Goal: Task Accomplishment & Management: Complete application form

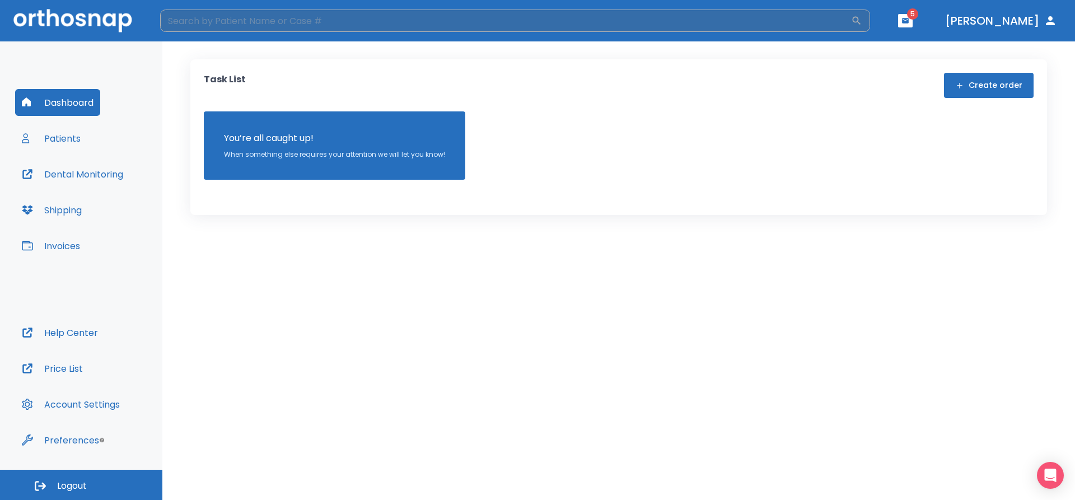
click at [293, 26] on input "search" at bounding box center [505, 21] width 691 height 22
type input "[PERSON_NAME]"
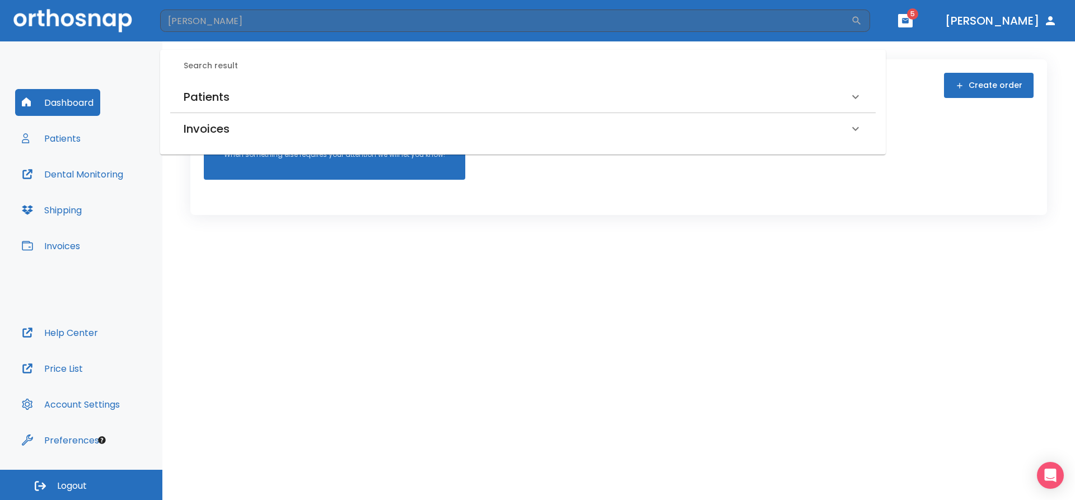
click at [225, 98] on h6 "Patients" at bounding box center [207, 97] width 46 height 18
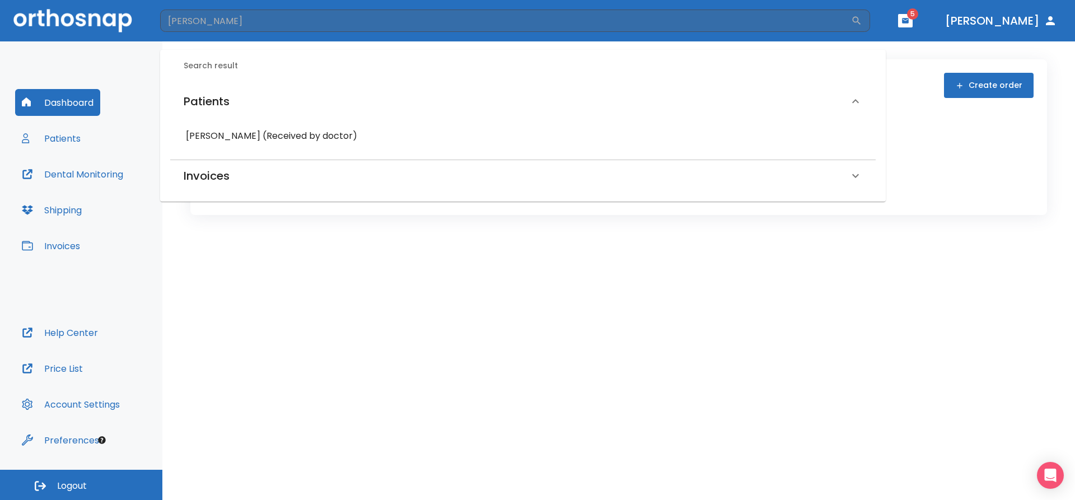
click at [246, 141] on h6 "[PERSON_NAME] (Received by doctor)" at bounding box center [523, 136] width 674 height 16
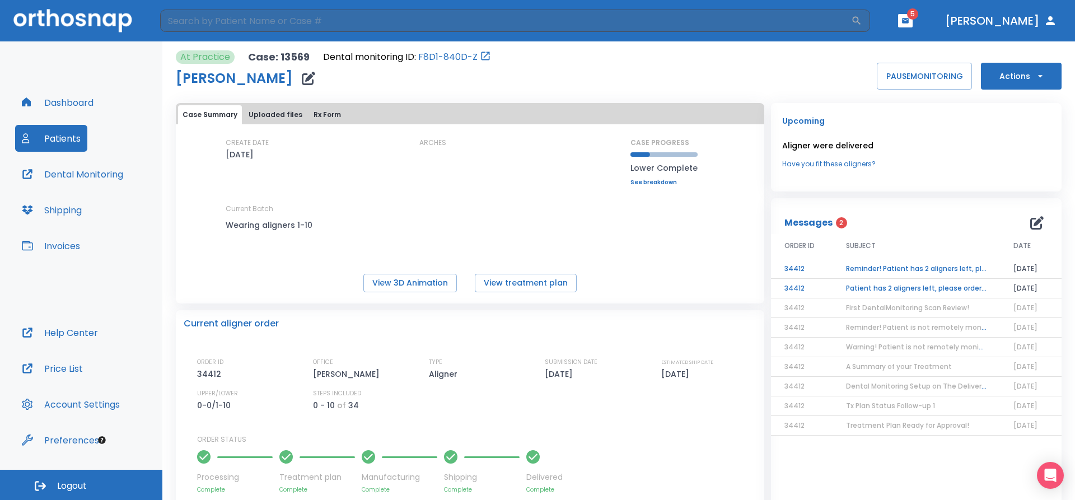
click at [918, 288] on td "Patient has 2 aligners left, please order next set!" at bounding box center [916, 289] width 167 height 20
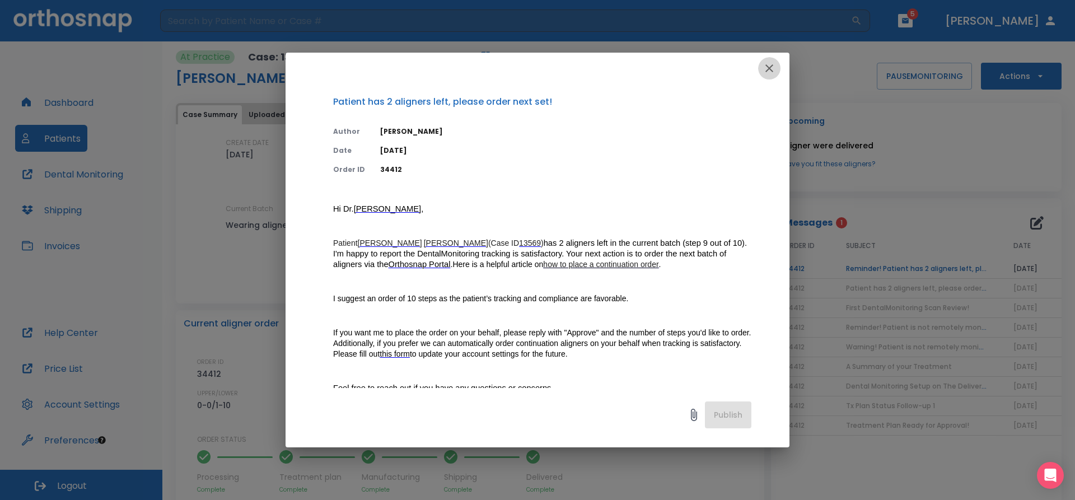
click at [770, 68] on icon "button" at bounding box center [769, 68] width 13 height 13
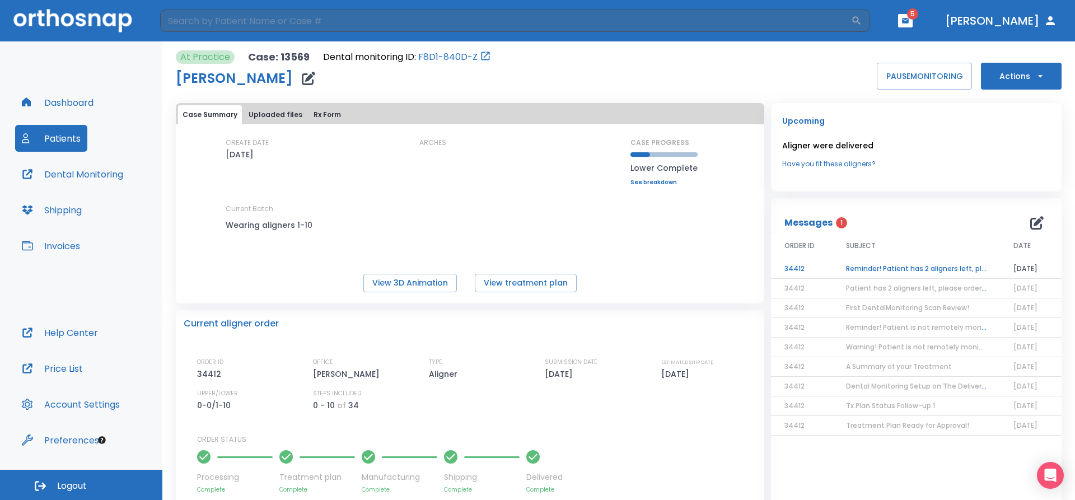
click at [934, 267] on td "Reminder! Patient has 2 aligners left, please order next set!" at bounding box center [916, 269] width 167 height 20
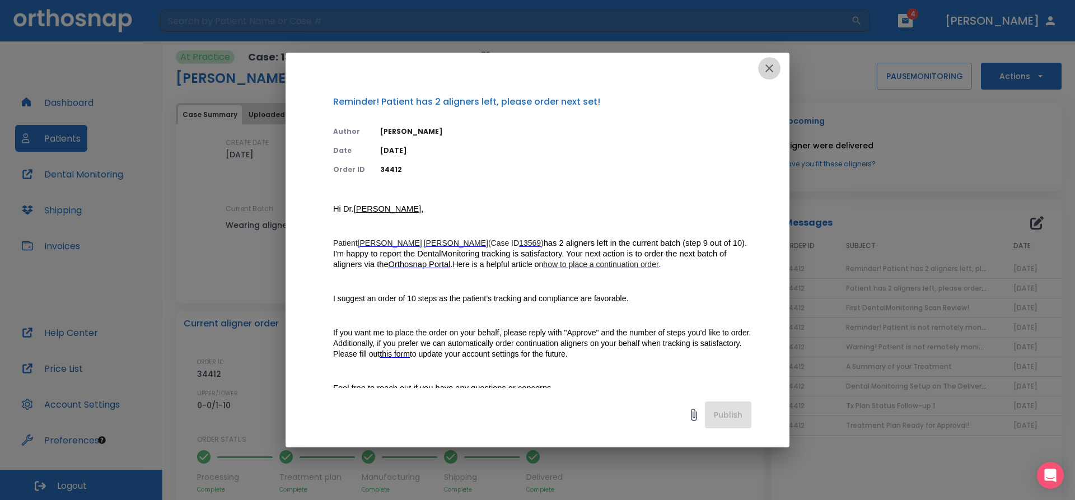
click at [773, 67] on icon "button" at bounding box center [769, 68] width 13 height 13
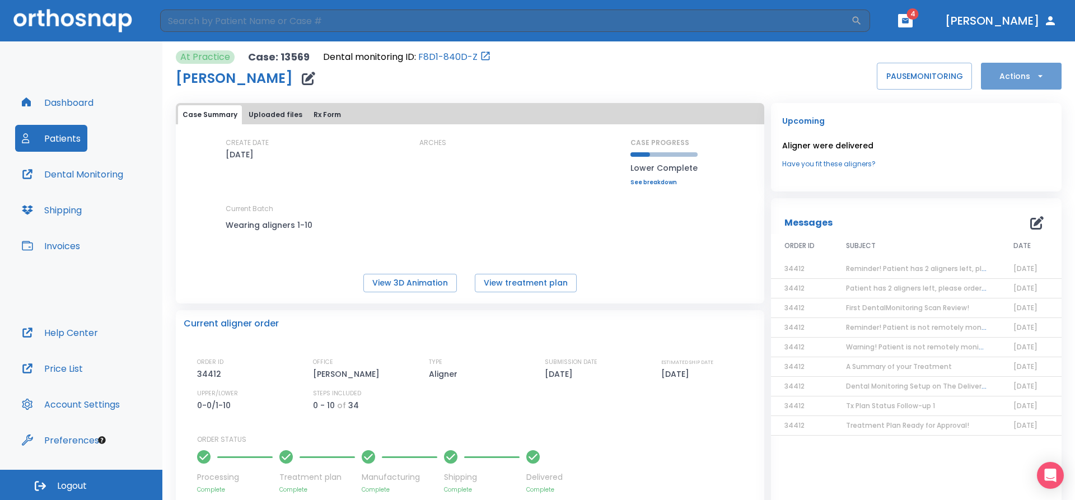
click at [1025, 76] on button "Actions" at bounding box center [1021, 76] width 81 height 27
click at [1023, 164] on p "Order Next Aligners" at bounding box center [1021, 164] width 63 height 10
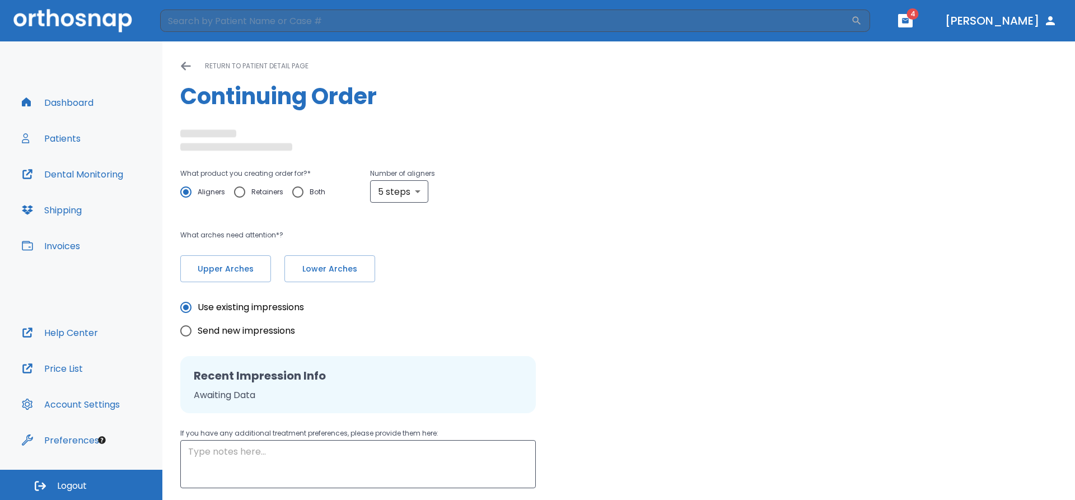
type input "10"
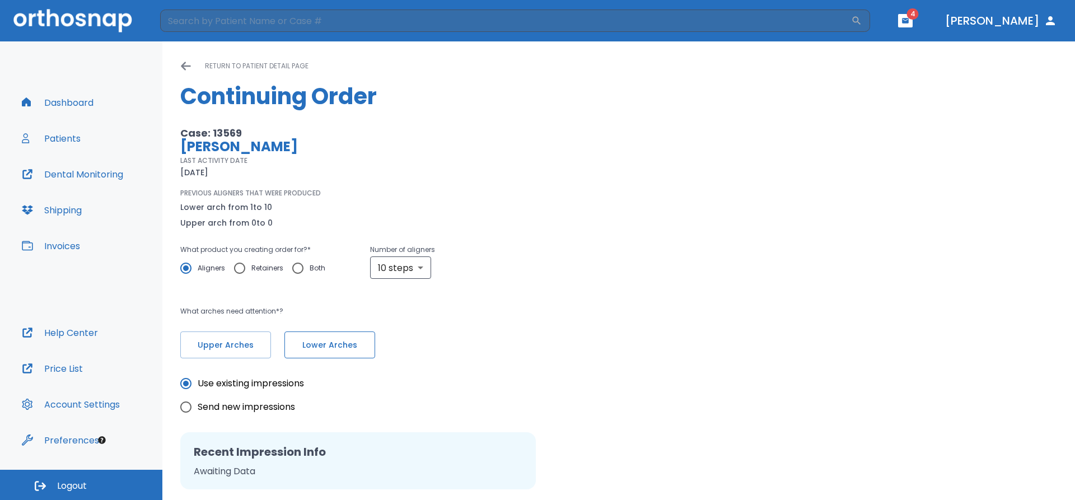
click at [360, 350] on span "Lower Arches" at bounding box center [329, 345] width 67 height 12
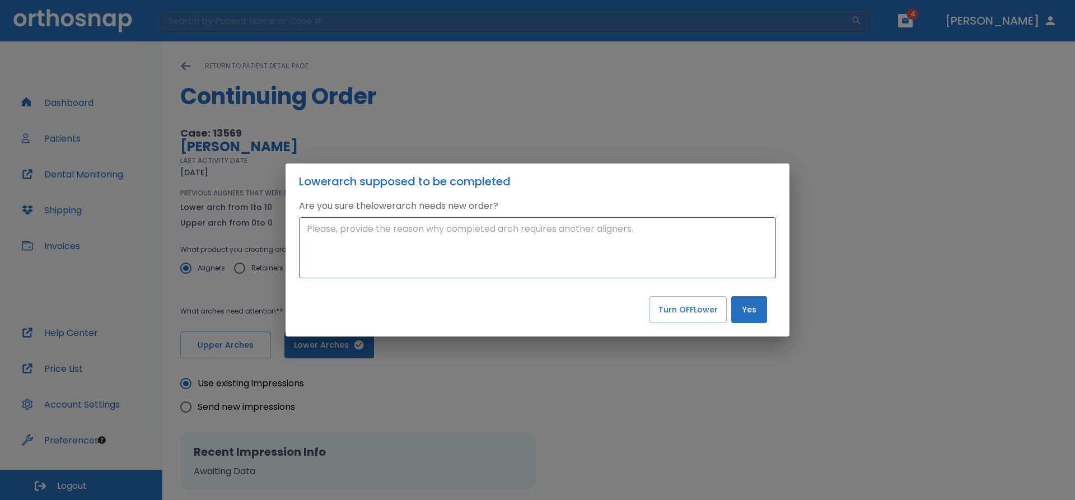
click at [624, 125] on div "Lower arch supposed to be completed Are you sure the lower arch needs new order…" at bounding box center [537, 250] width 1075 height 500
click at [305, 453] on div "Lower arch supposed to be completed Are you sure the lower arch needs new order…" at bounding box center [537, 250] width 1075 height 500
click at [231, 409] on div "Lower arch supposed to be completed Are you sure the lower arch needs new order…" at bounding box center [537, 250] width 1075 height 500
click at [232, 344] on div "Lower arch supposed to be completed Are you sure the lower arch needs new order…" at bounding box center [537, 250] width 1075 height 500
click at [360, 335] on div "Turn OFF Lower Yes" at bounding box center [538, 314] width 504 height 45
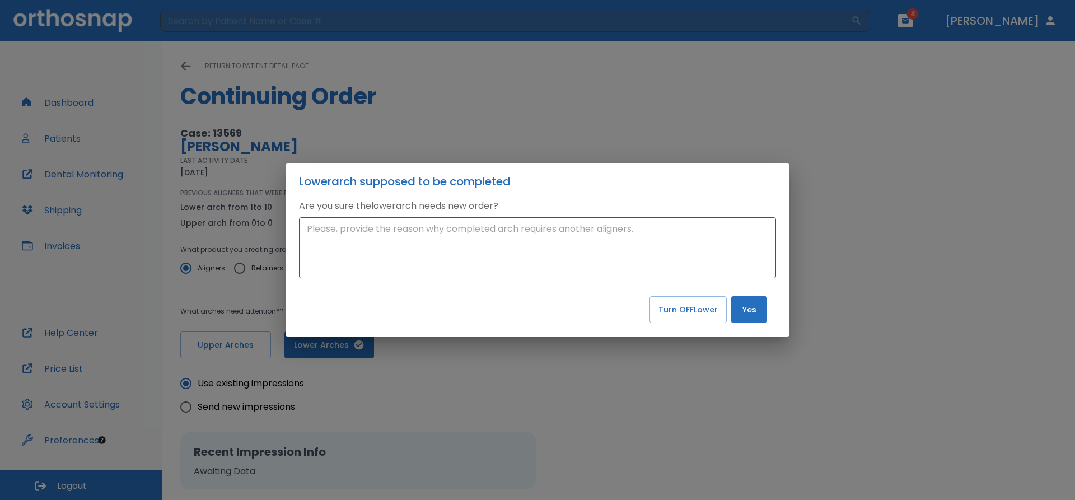
drag, startPoint x: 167, startPoint y: 68, endPoint x: 181, endPoint y: 60, distance: 15.6
click at [168, 68] on div "Lower arch supposed to be completed Are you sure the lower arch needs new order…" at bounding box center [537, 250] width 1075 height 500
click at [184, 60] on div "Lower arch supposed to be completed Are you sure the lower arch needs new order…" at bounding box center [537, 250] width 1075 height 500
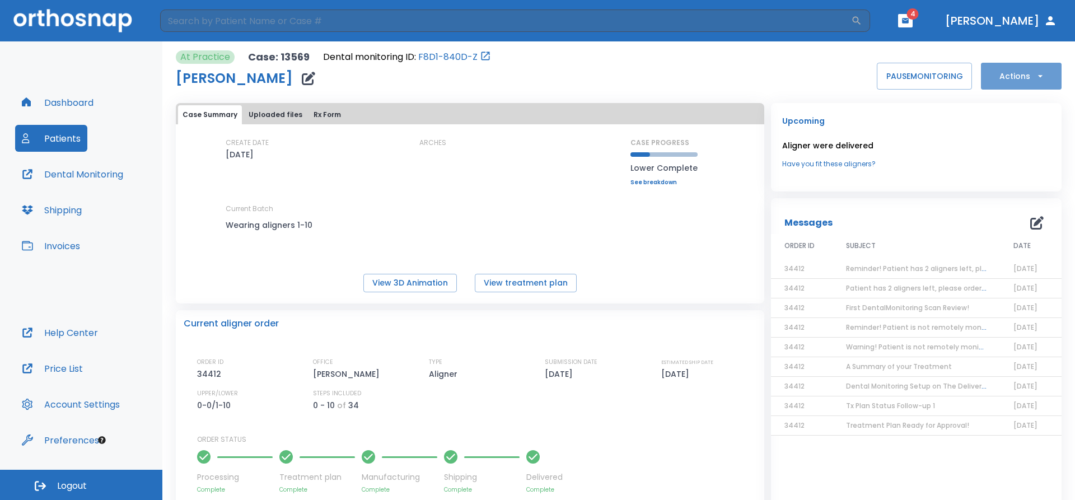
click at [1037, 72] on icon "button" at bounding box center [1040, 76] width 11 height 11
click at [1039, 164] on p "Order Next Aligners" at bounding box center [1021, 164] width 63 height 10
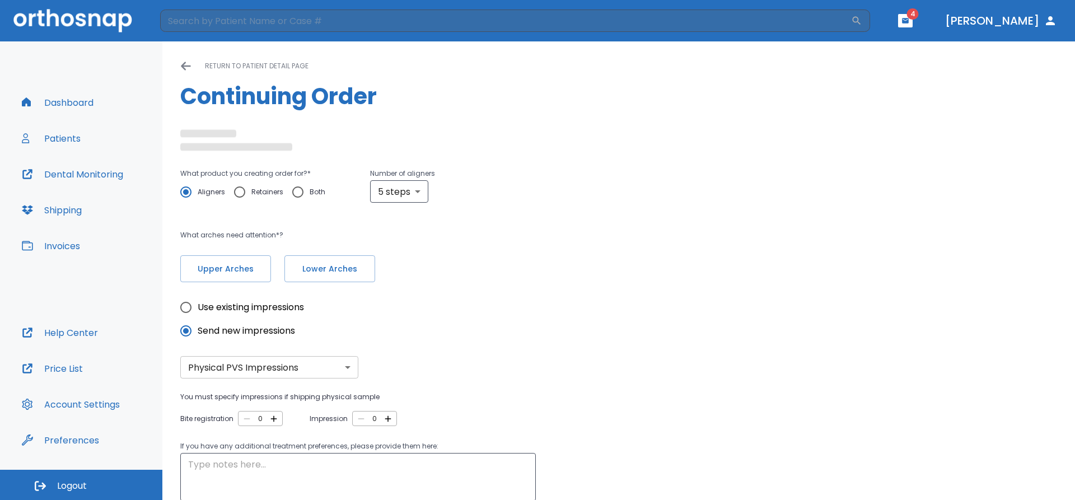
type input "10"
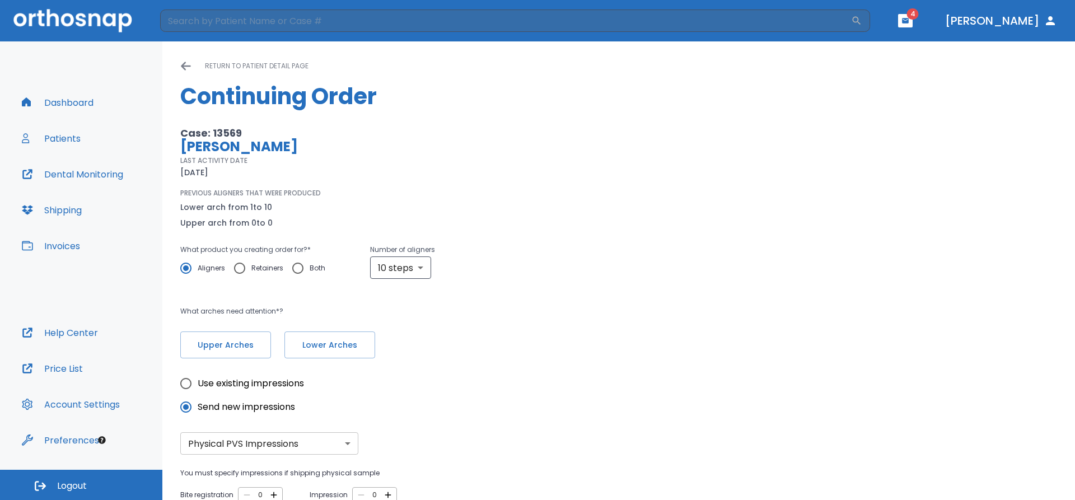
click at [189, 382] on input "Use existing impressions" at bounding box center [186, 384] width 24 height 24
radio input "true"
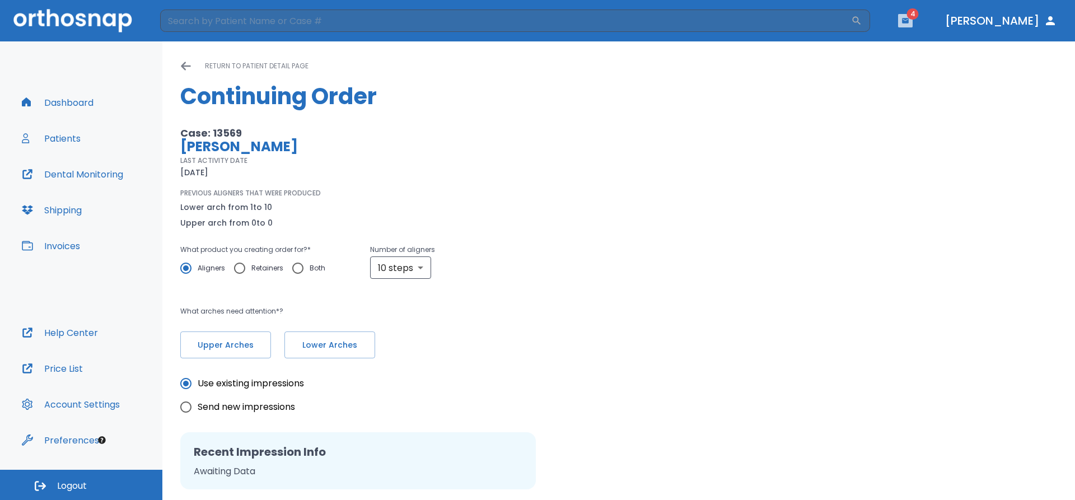
click at [913, 23] on button "button" at bounding box center [905, 20] width 15 height 13
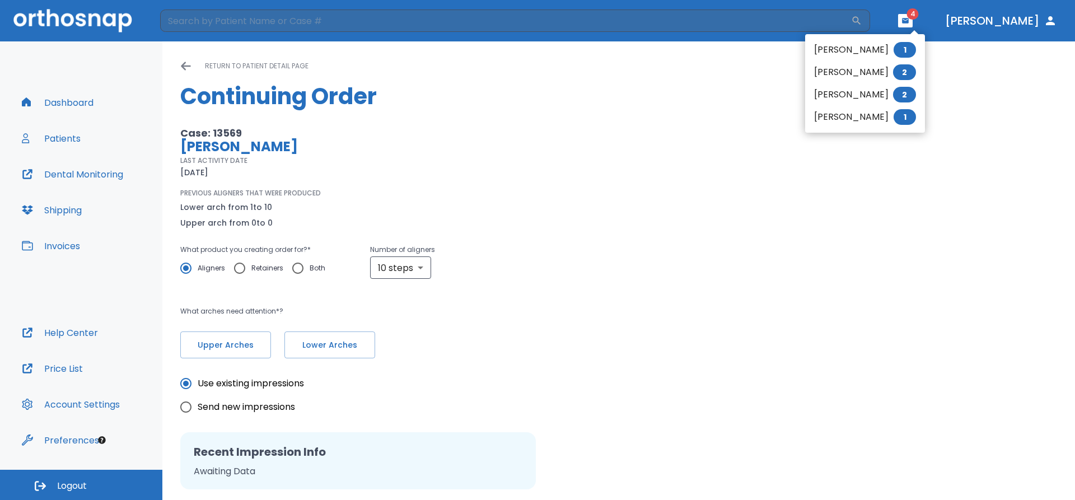
click at [923, 22] on div at bounding box center [537, 250] width 1075 height 500
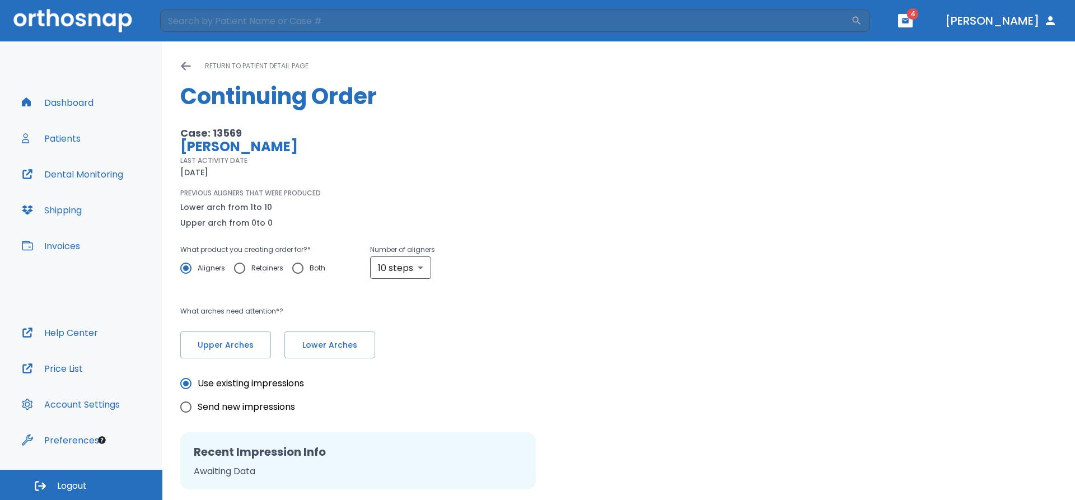
click at [186, 64] on icon at bounding box center [185, 65] width 11 height 11
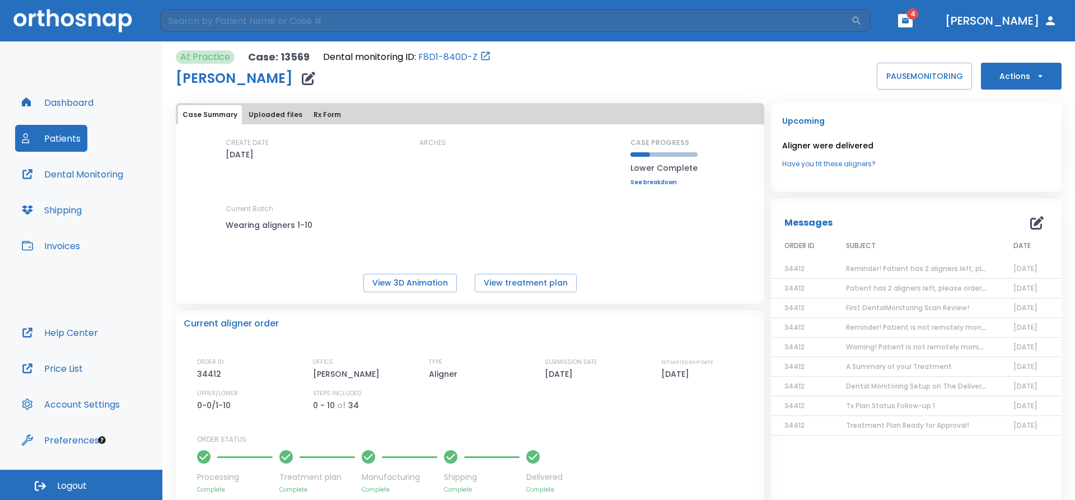
click at [887, 268] on span "Reminder! Patient has 2 aligners left, please order next set!" at bounding box center [948, 269] width 205 height 10
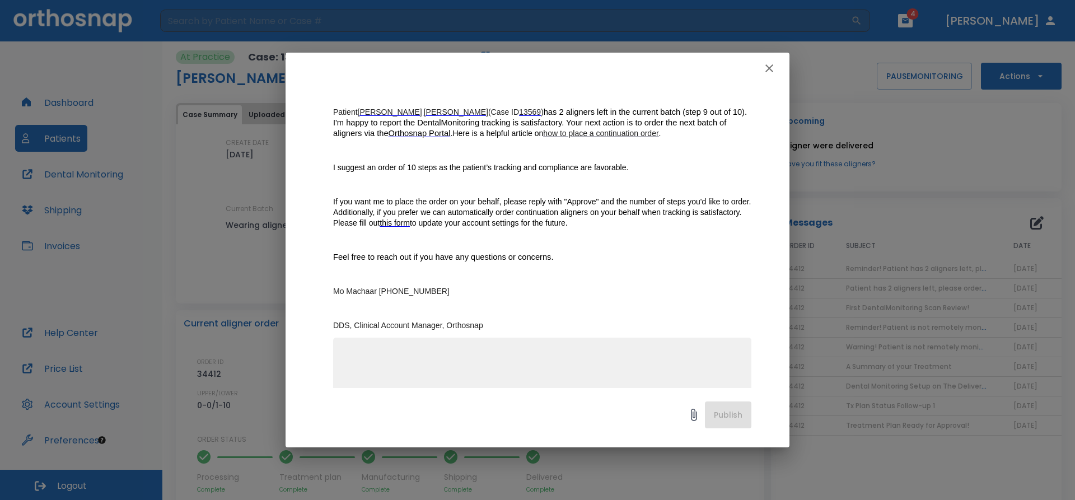
scroll to position [155, 0]
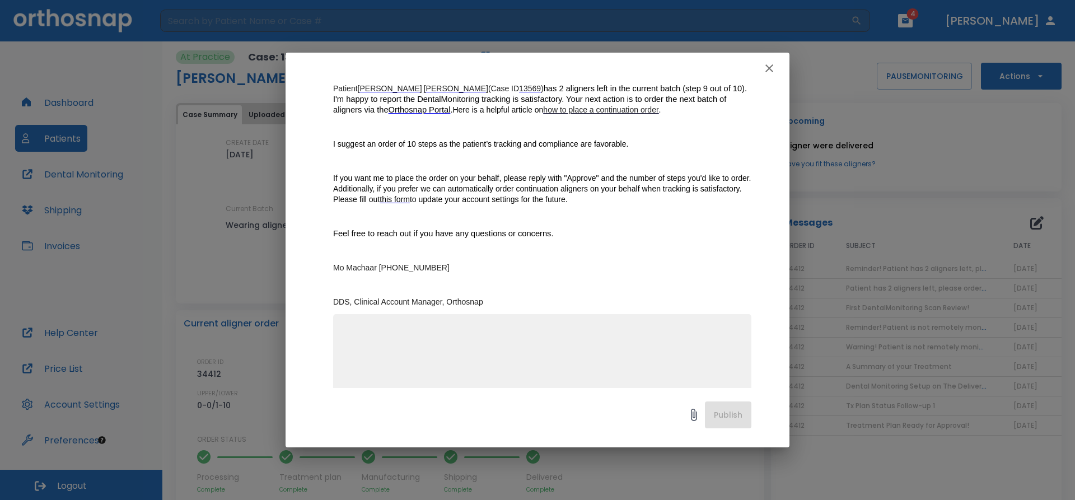
click at [404, 321] on div "x" at bounding box center [542, 359] width 418 height 91
type textarea "Approve - next 10"
click at [731, 420] on button "Publish" at bounding box center [728, 414] width 46 height 27
